Goal: Information Seeking & Learning: Find specific fact

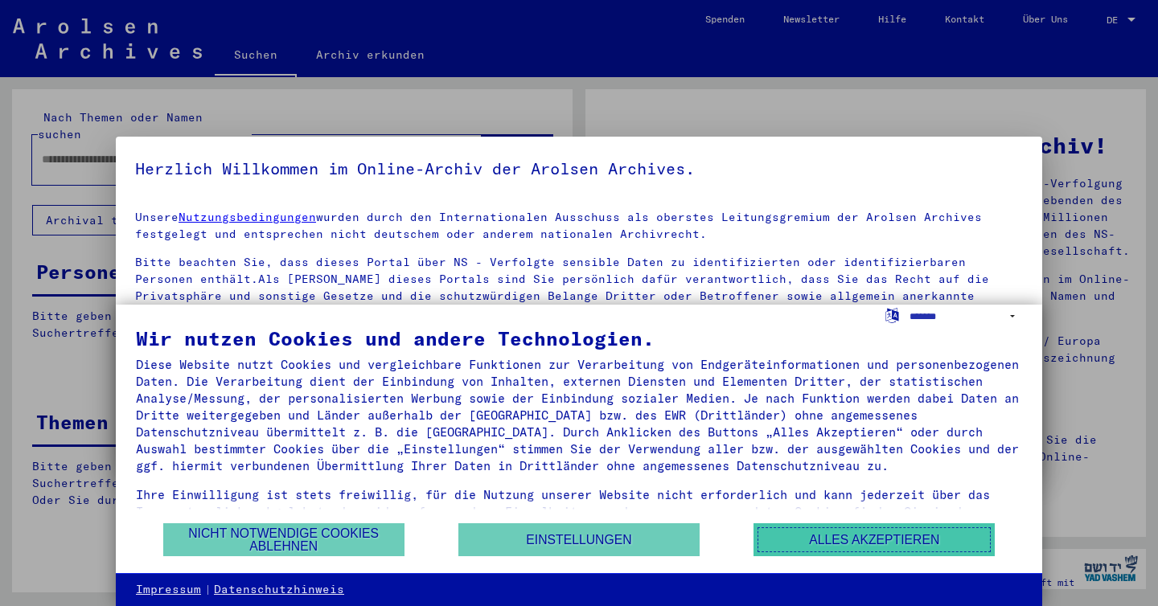
click at [830, 536] on button "Alles akzeptieren" at bounding box center [873, 539] width 241 height 33
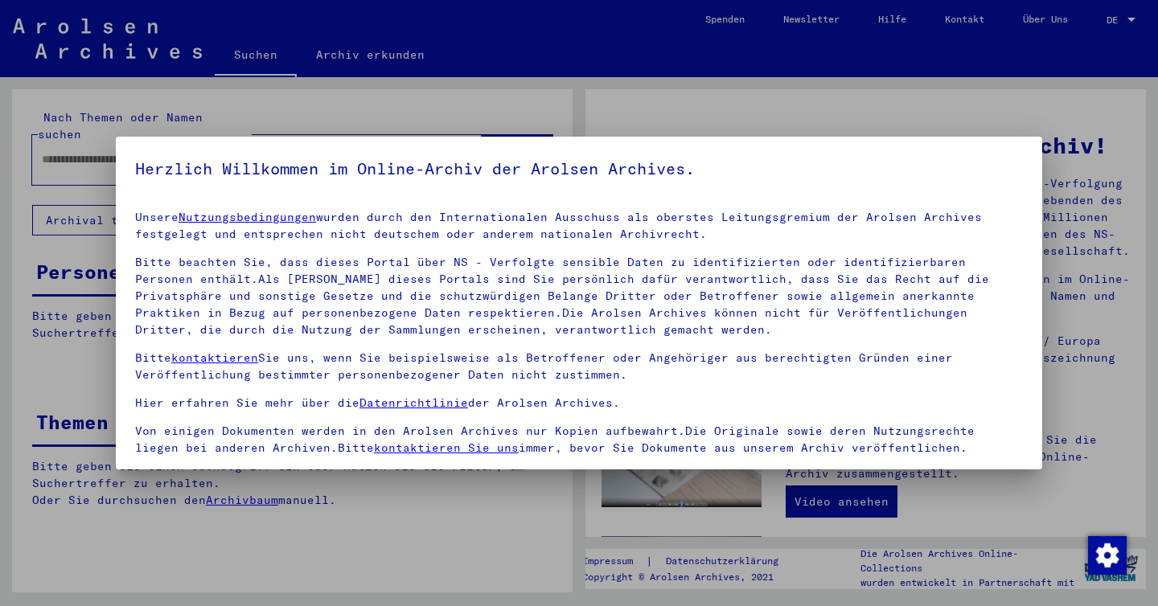
scroll to position [133, 0]
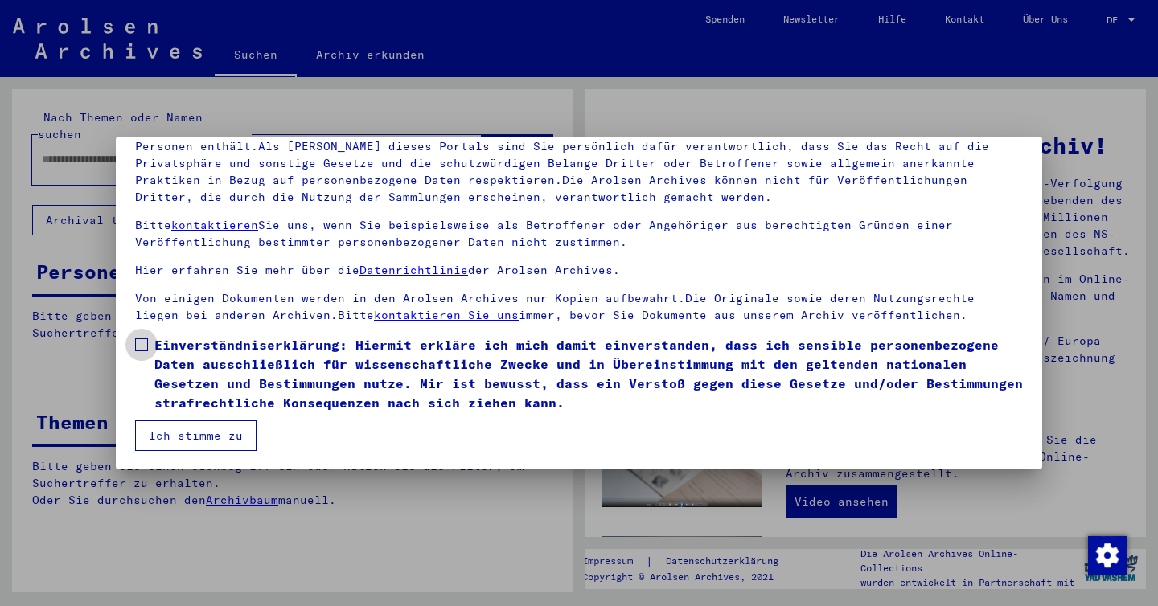
click at [143, 345] on span at bounding box center [141, 345] width 13 height 13
click at [177, 443] on button "Ich stimme zu" at bounding box center [195, 436] width 121 height 31
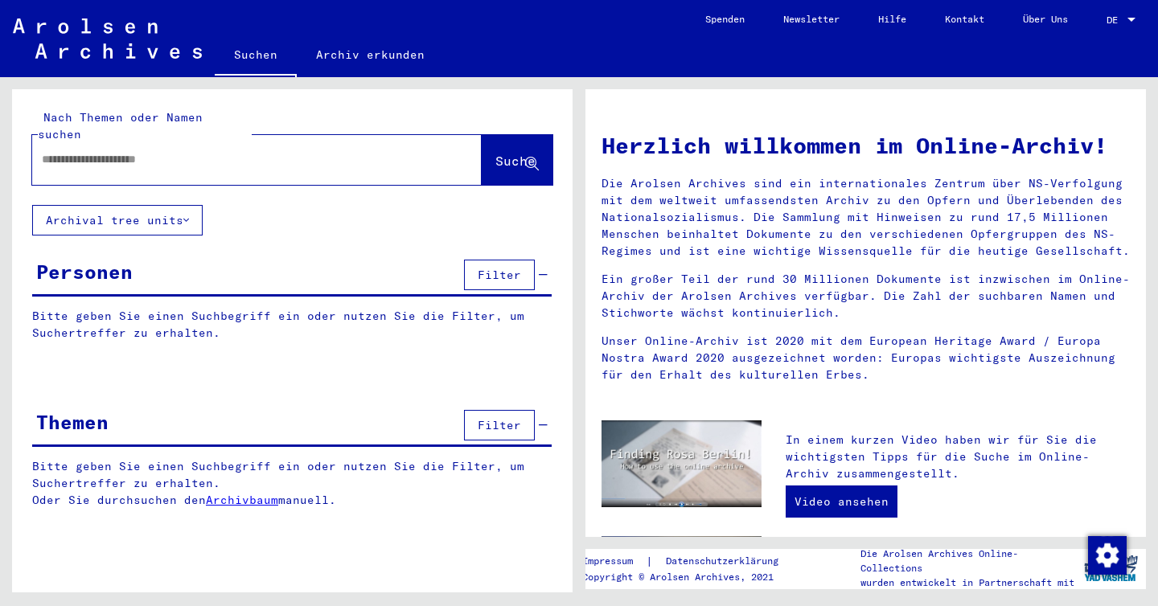
click at [145, 151] on input "text" at bounding box center [238, 159] width 392 height 17
paste input "**********"
type input "**********"
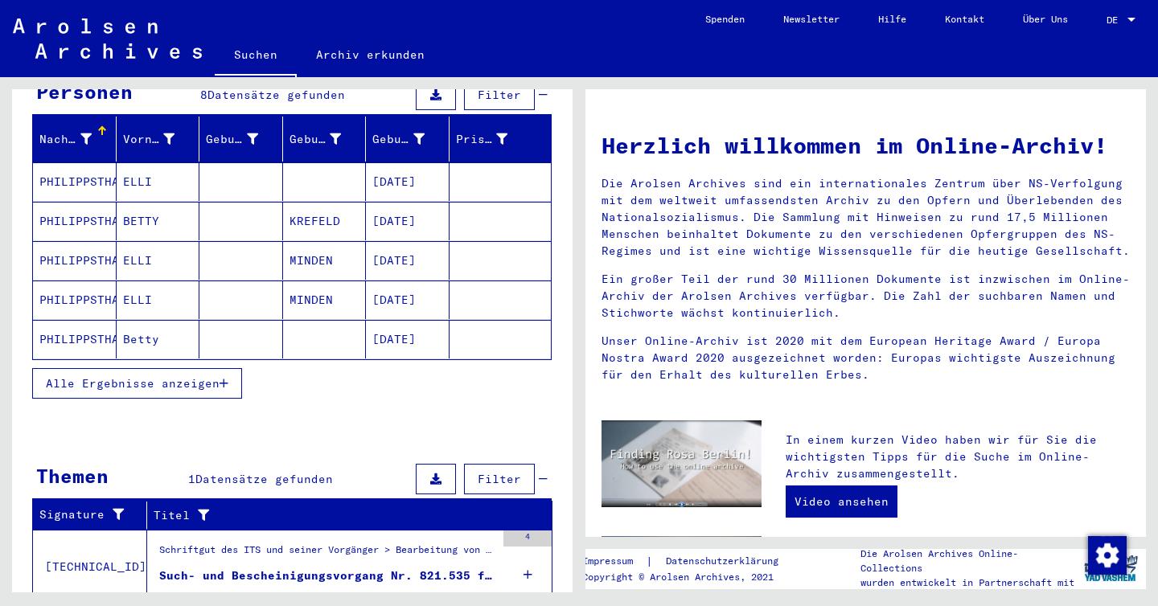
scroll to position [187, 0]
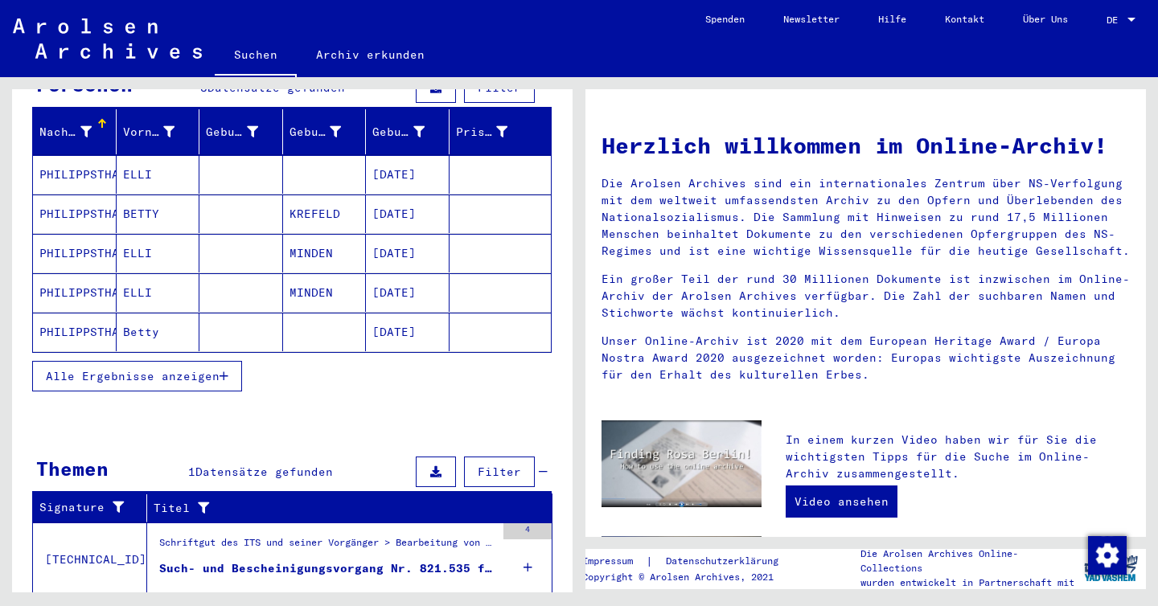
click at [169, 369] on span "Alle Ergebnisse anzeigen" at bounding box center [133, 376] width 174 height 14
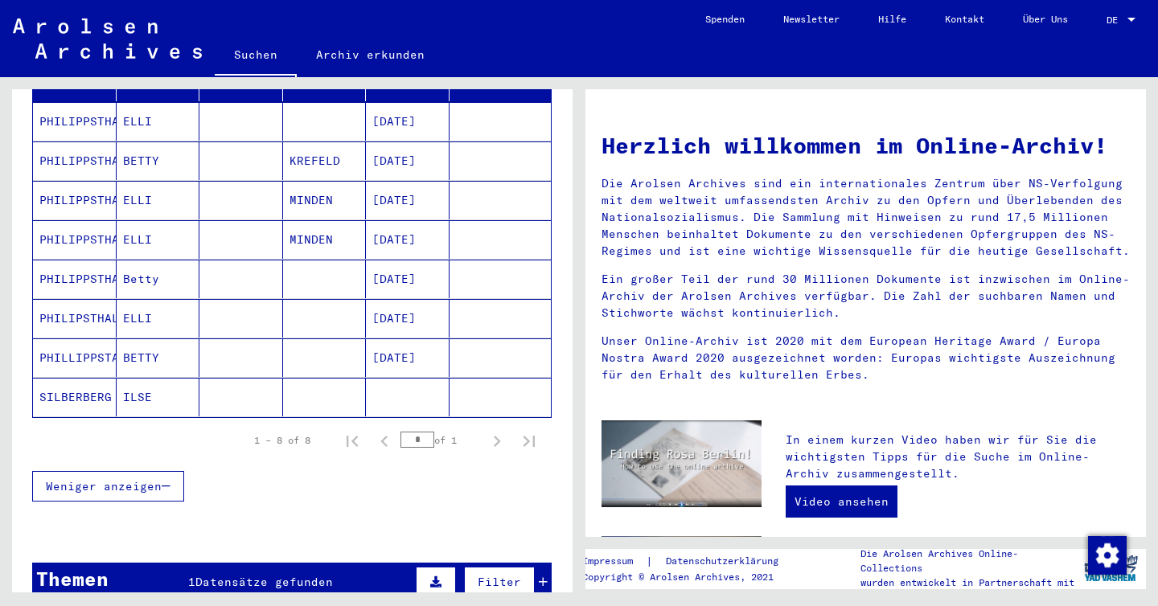
scroll to position [245, 0]
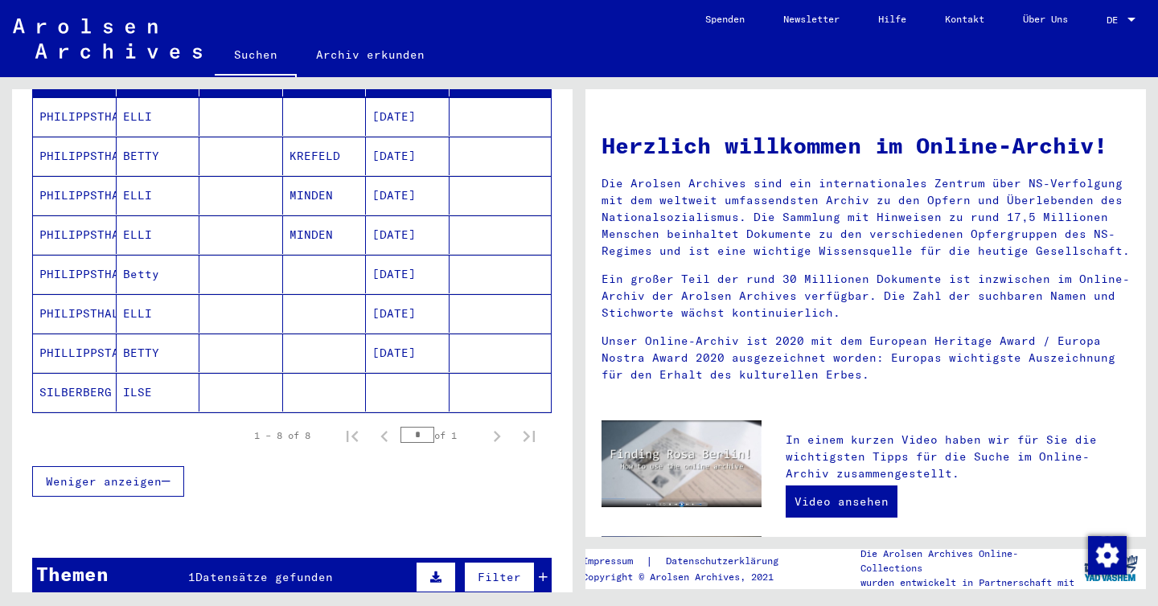
click at [107, 380] on mat-cell "SILBERBERG" at bounding box center [75, 392] width 84 height 39
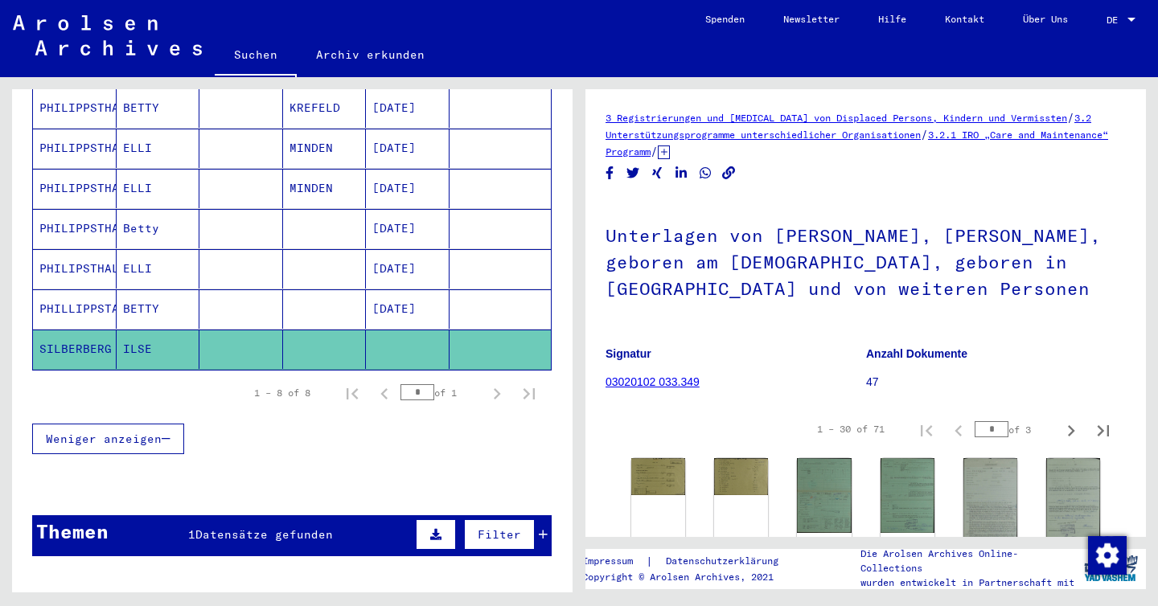
scroll to position [379, 0]
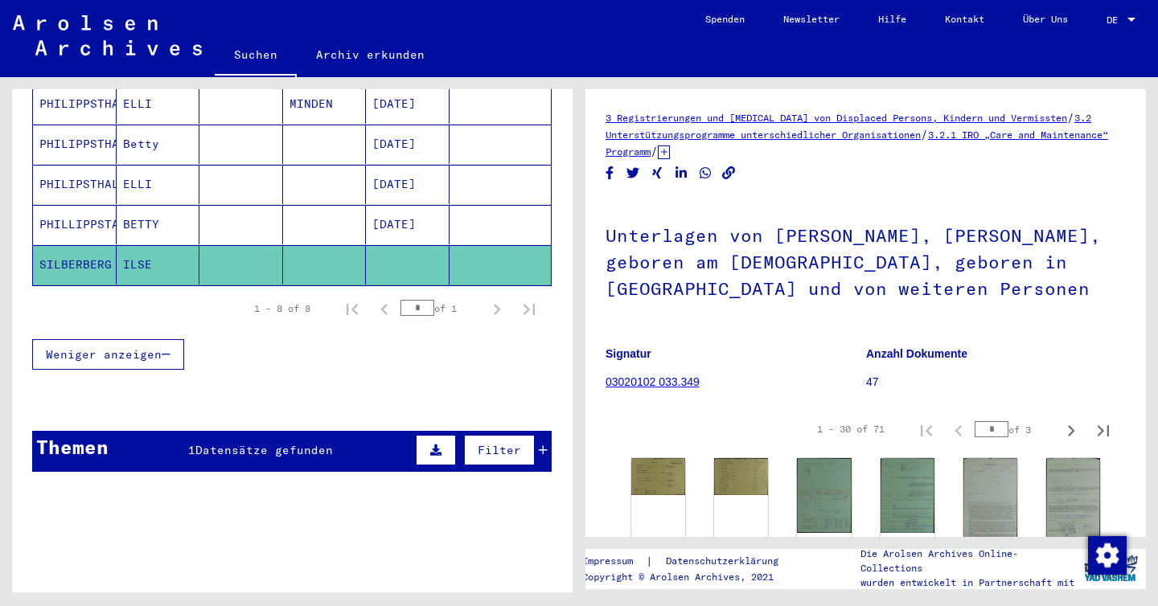
click at [201, 443] on span "Datensätze gefunden" at bounding box center [264, 450] width 138 height 14
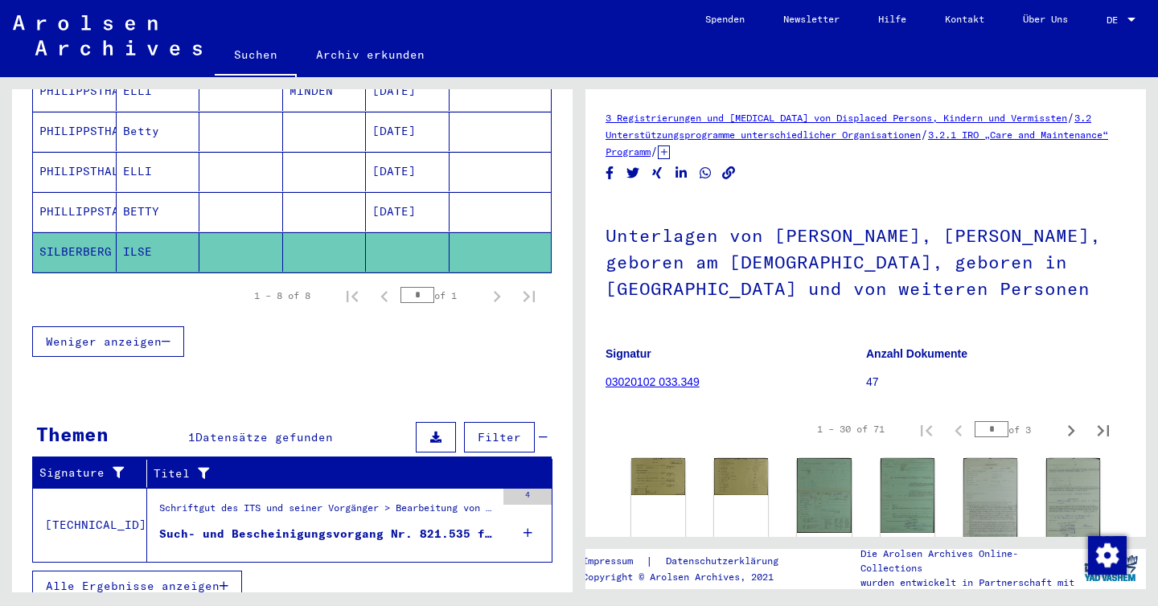
click at [252, 503] on div "Schriftgut des ITS und seiner Vorgänger > Bearbeitung von Anfragen > Fallbezoge…" at bounding box center [327, 512] width 336 height 23
